Goal: Navigation & Orientation: Find specific page/section

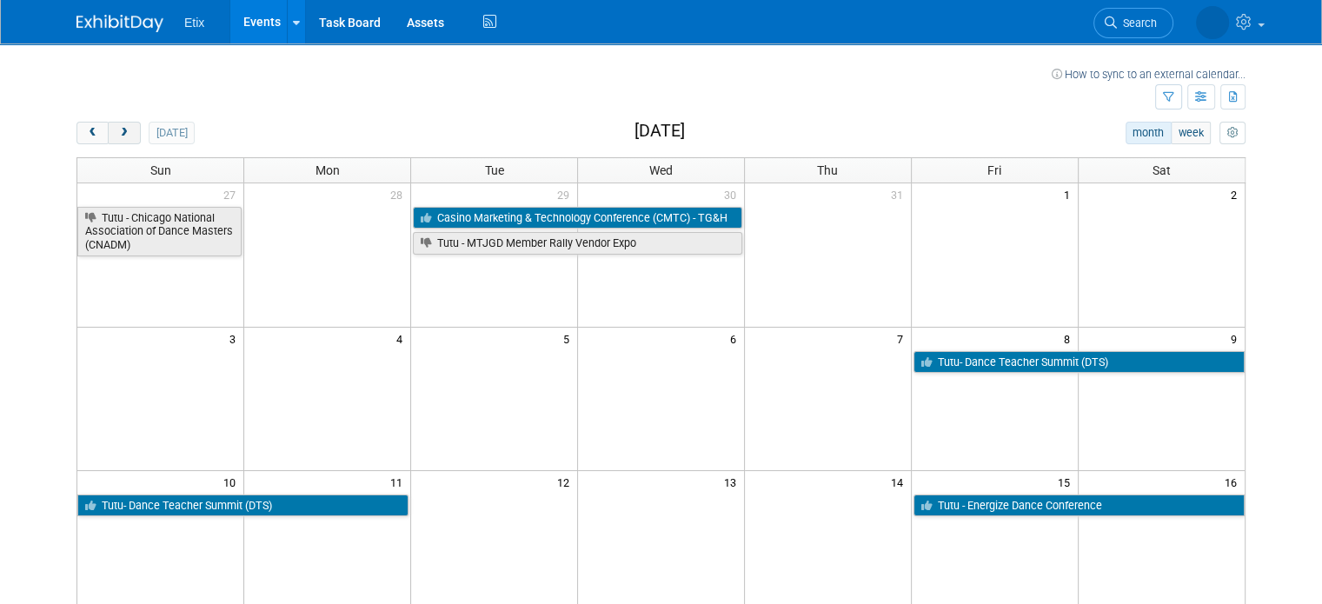
click at [117, 128] on span "next" at bounding box center [123, 133] width 13 height 11
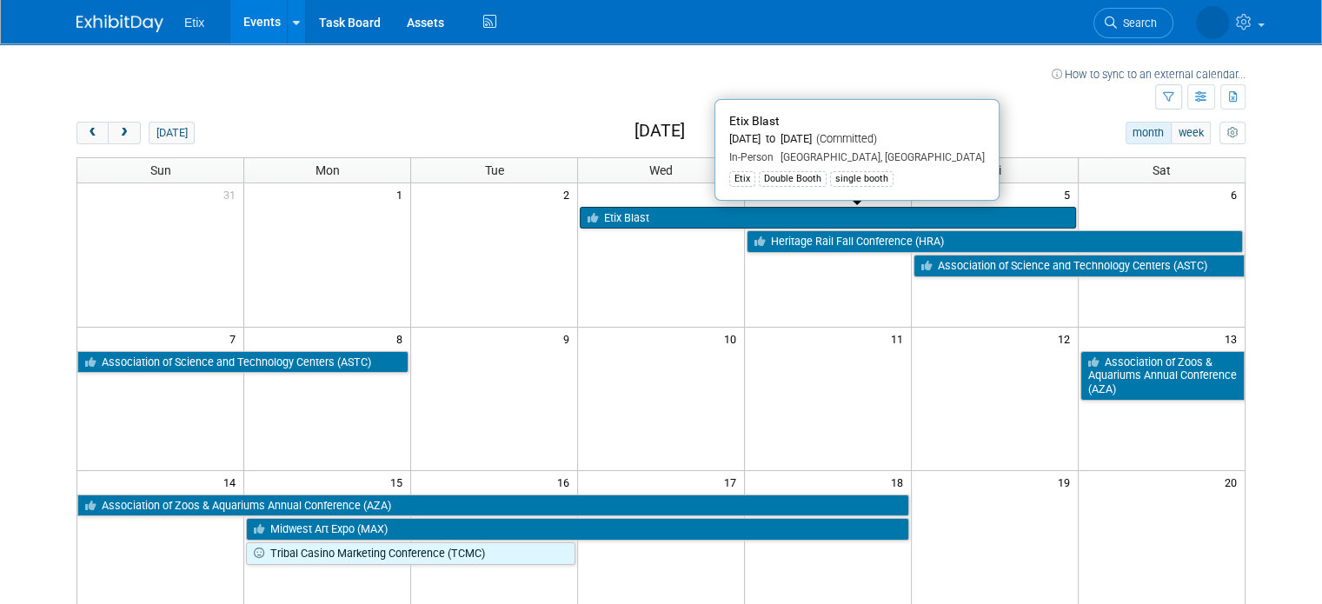
click at [673, 216] on link "Etix Blast" at bounding box center [828, 218] width 496 height 23
click at [700, 223] on link "Etix Blast" at bounding box center [828, 218] width 496 height 23
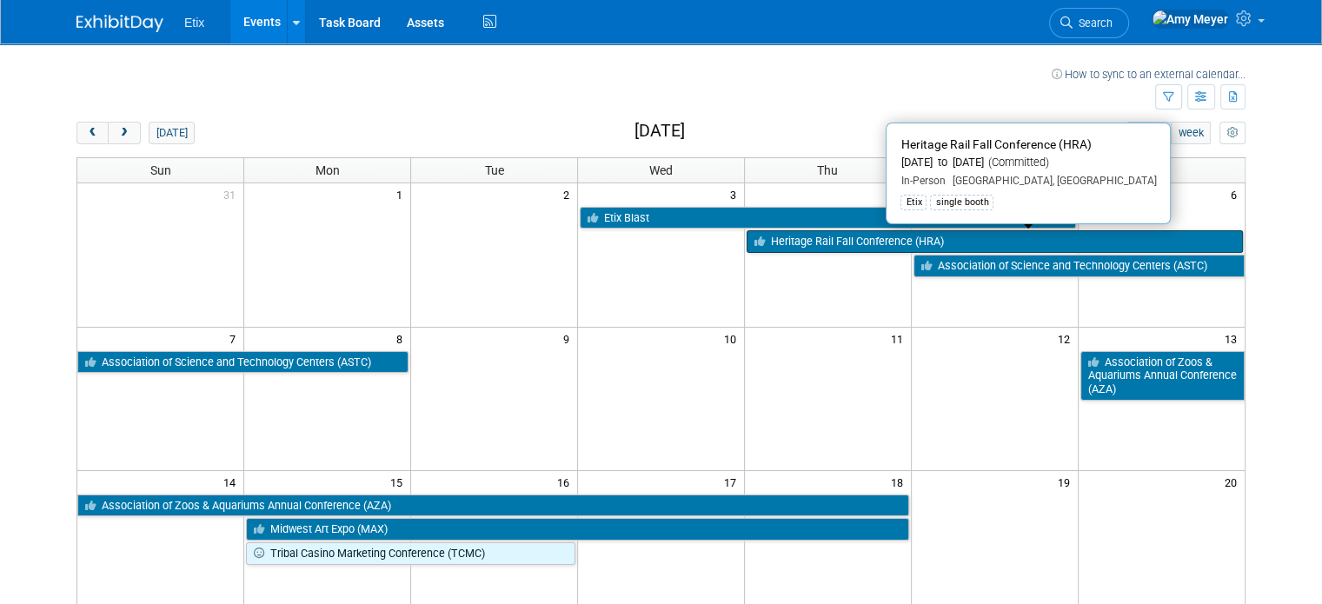
click at [807, 243] on link "Heritage Rail Fall Conference (HRA)" at bounding box center [995, 241] width 496 height 23
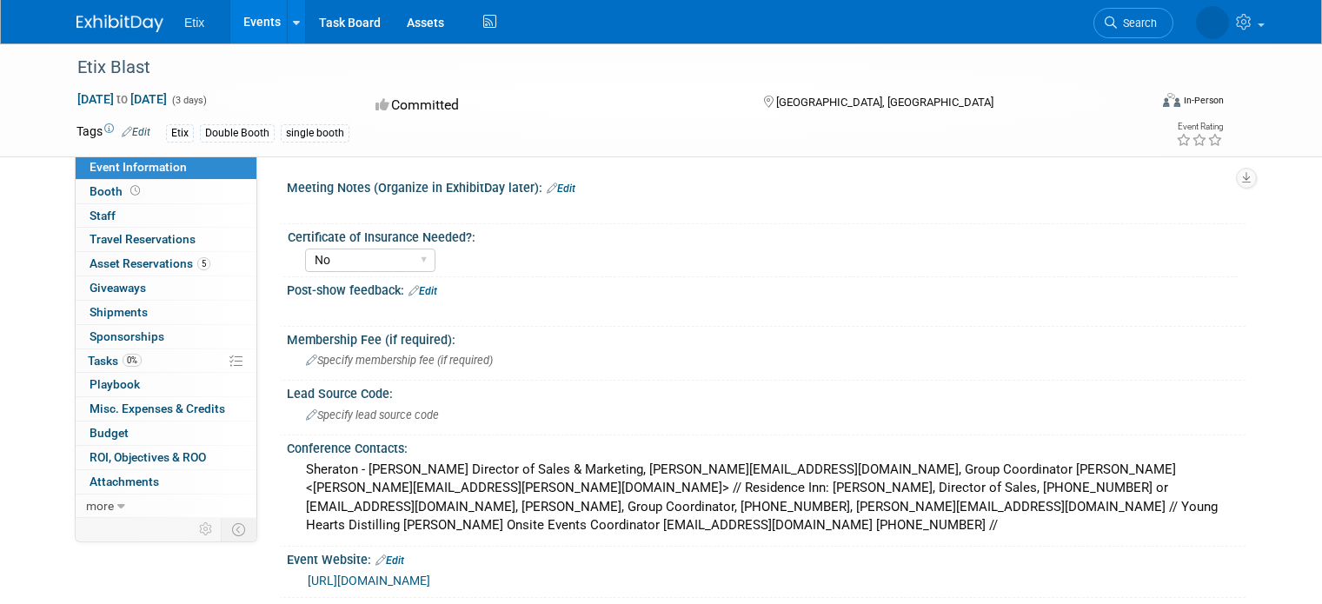
select select "No"
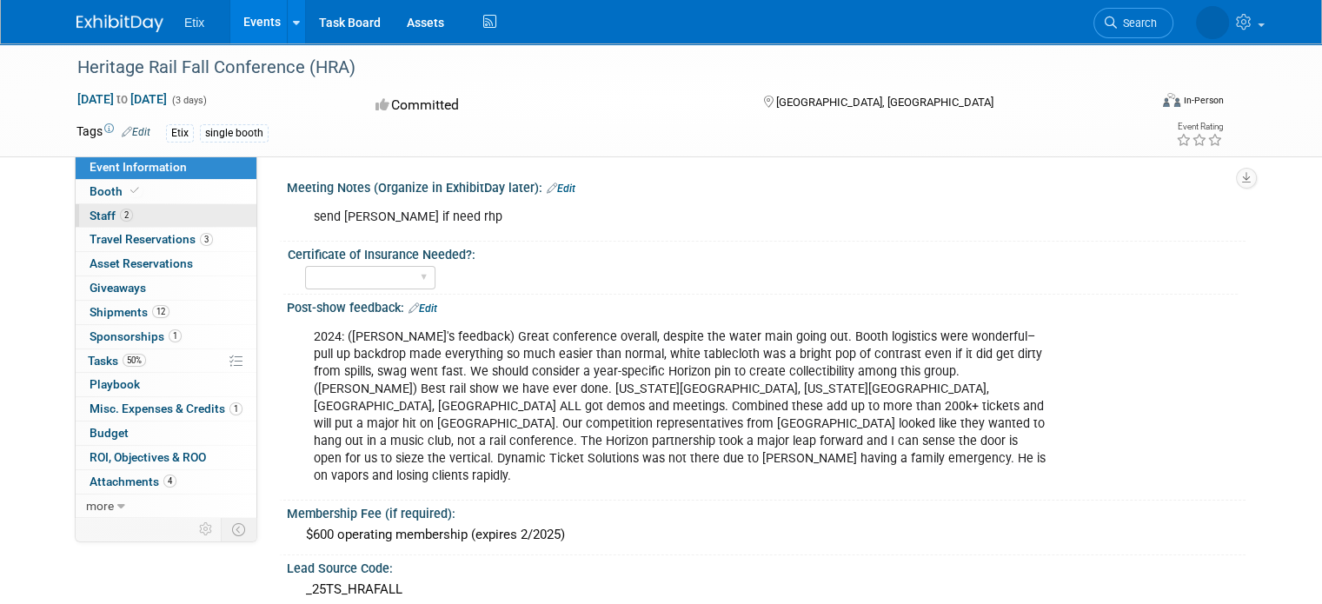
click at [94, 220] on span "Staff 2" at bounding box center [111, 216] width 43 height 14
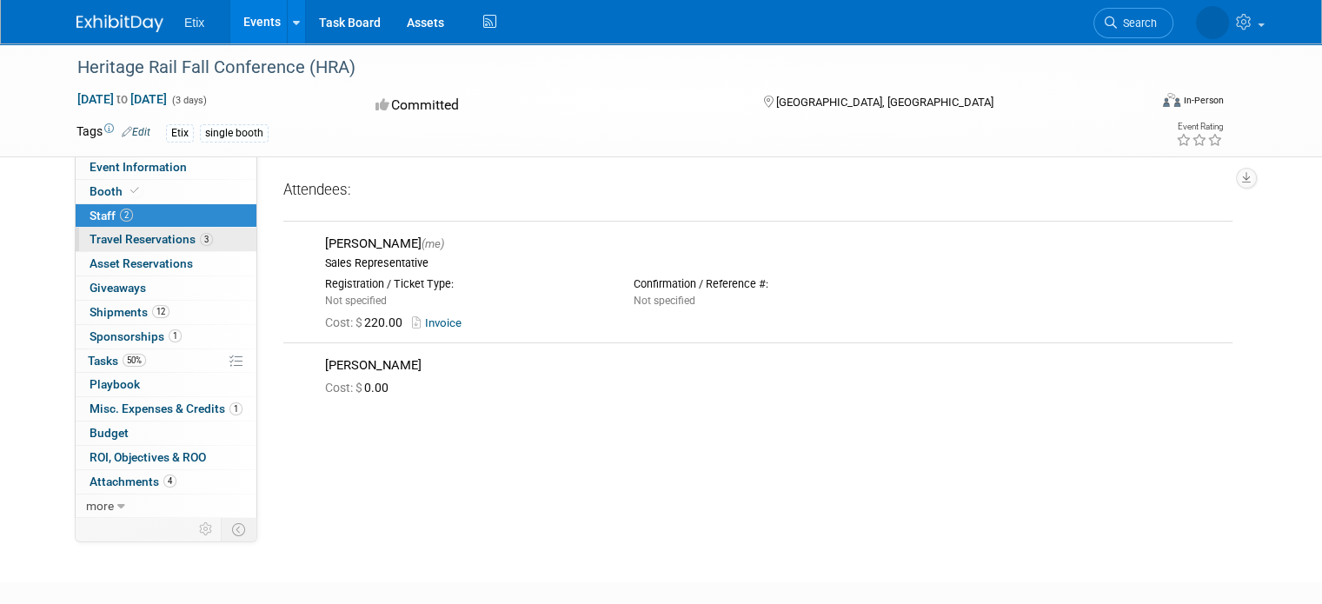
click at [111, 238] on span "Travel Reservations 3" at bounding box center [151, 239] width 123 height 14
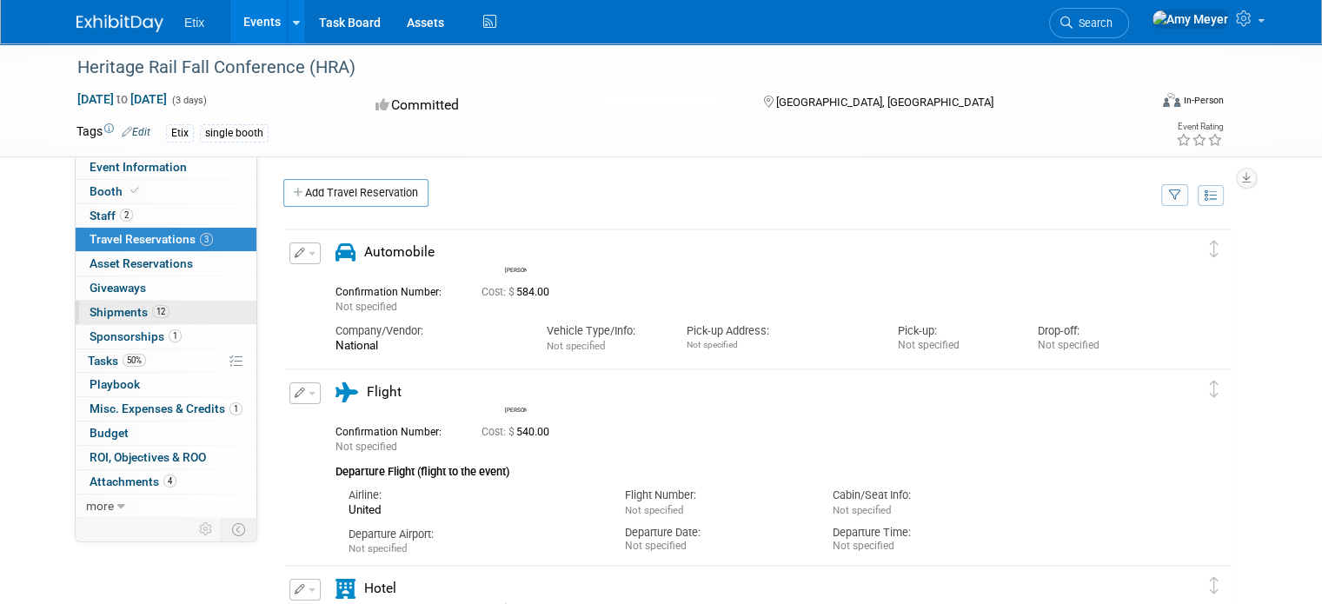
click at [125, 315] on span "Shipments 12" at bounding box center [130, 312] width 80 height 14
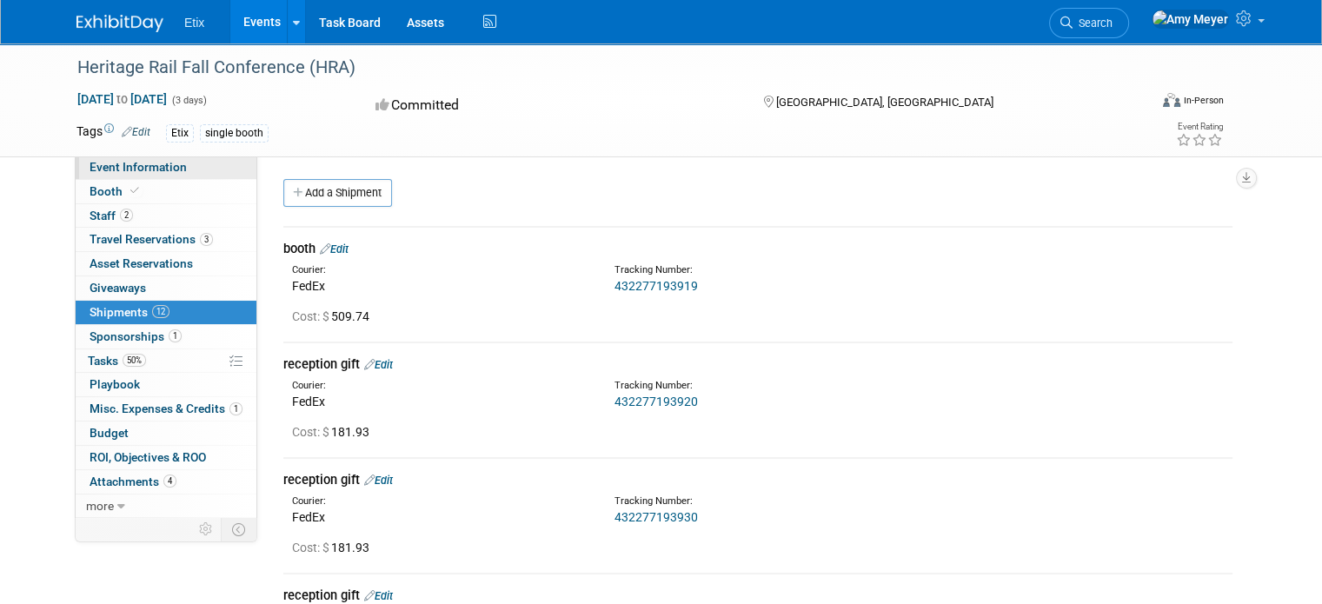
click at [119, 158] on link "Event Information" at bounding box center [166, 167] width 181 height 23
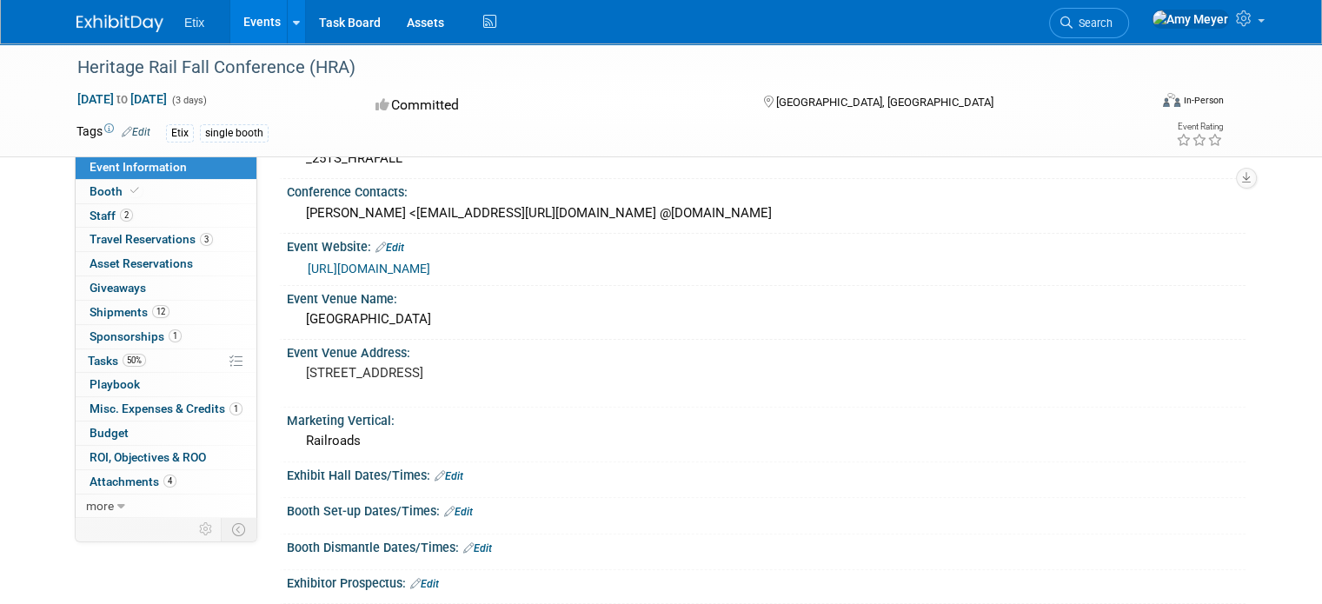
scroll to position [439, 0]
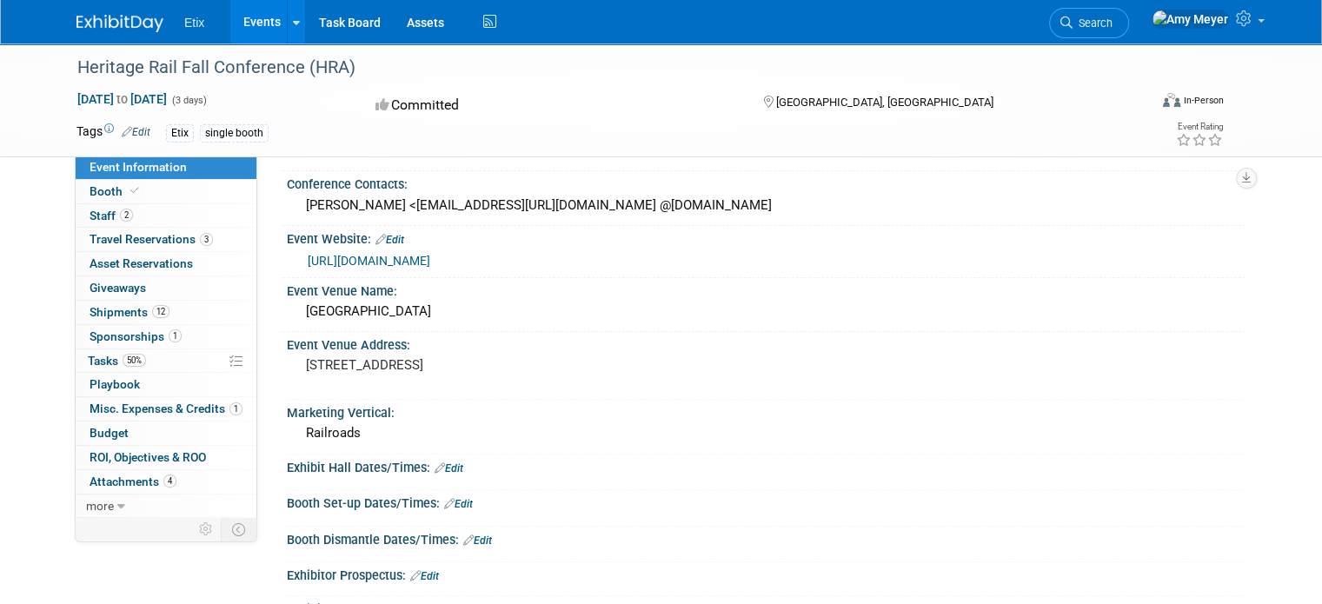
click at [351, 254] on link "https://heritagerail.org/" at bounding box center [369, 261] width 123 height 14
